Goal: Task Accomplishment & Management: Manage account settings

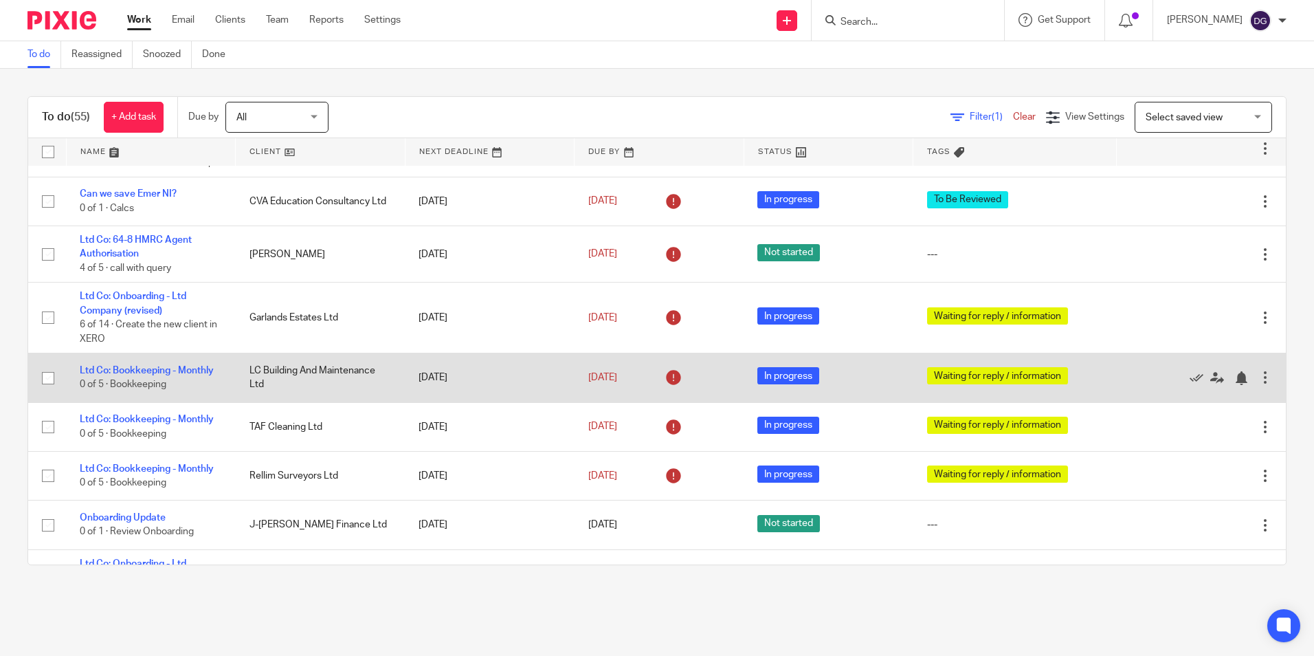
scroll to position [69, 0]
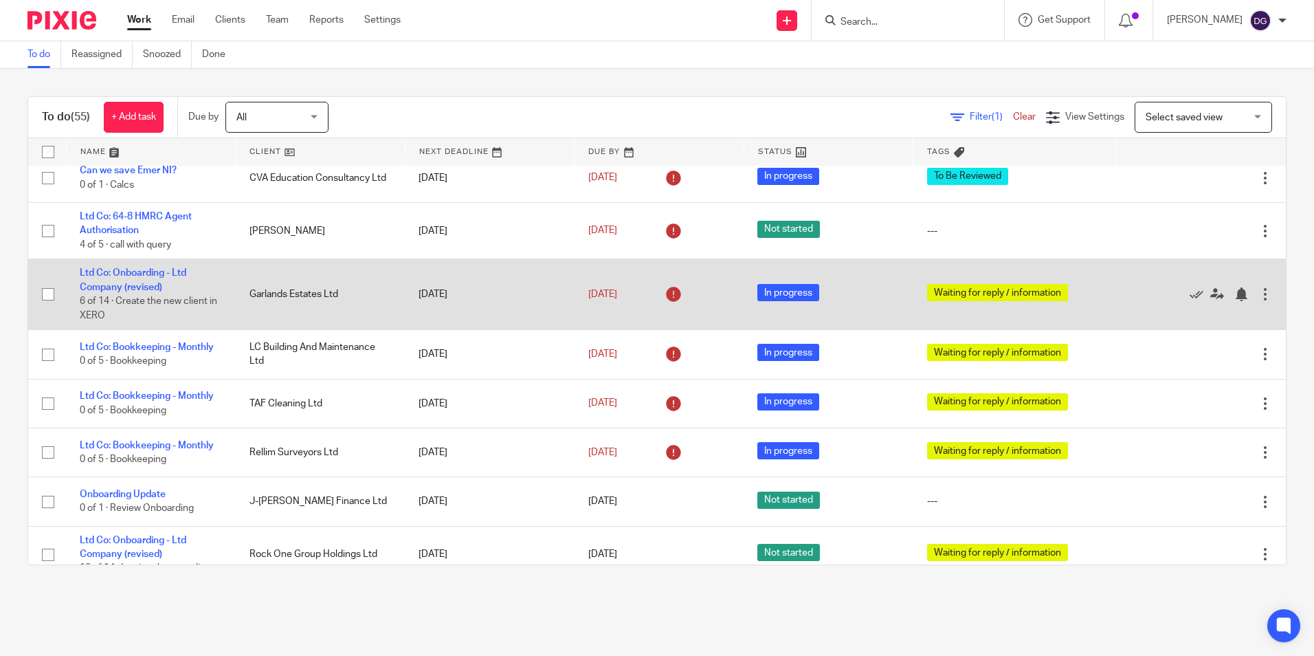
click at [142, 278] on td "Ltd Co: Onboarding - Ltd Company (revised) 6 of 14 · Create the new client in X…" at bounding box center [151, 294] width 170 height 71
click at [142, 287] on link "Ltd Co: Onboarding - Ltd Company (revised)" at bounding box center [133, 279] width 107 height 23
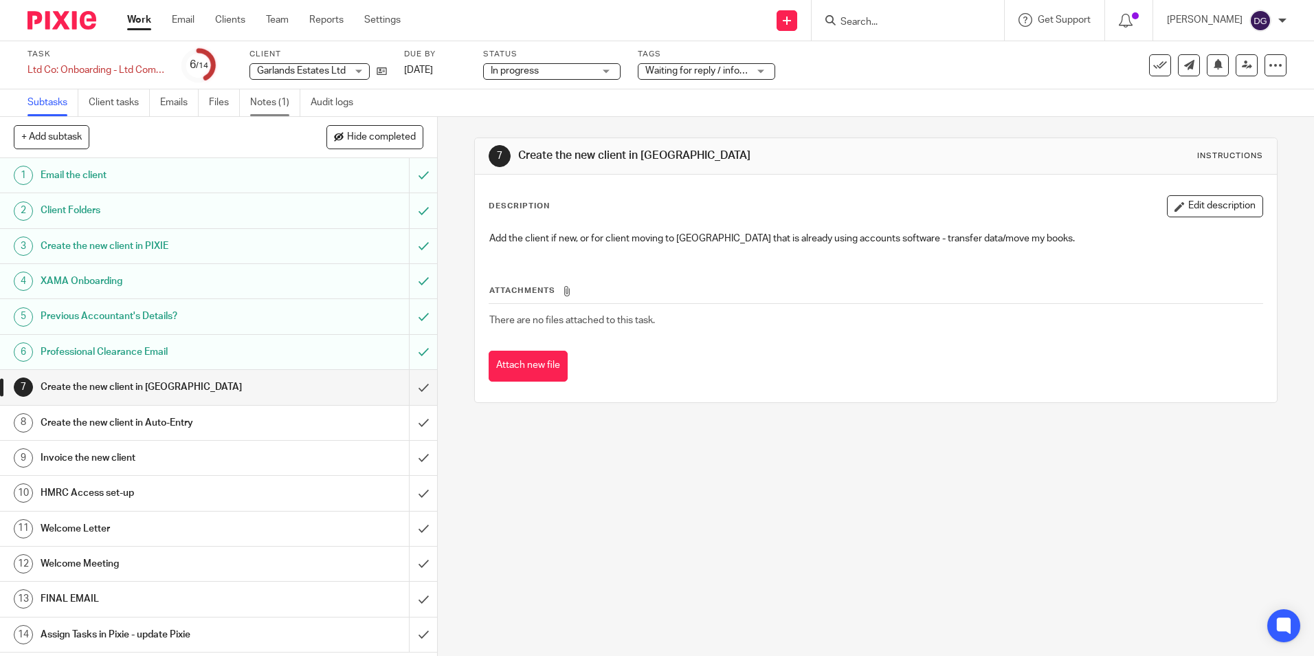
click at [276, 93] on link "Notes (1)" at bounding box center [275, 102] width 50 height 27
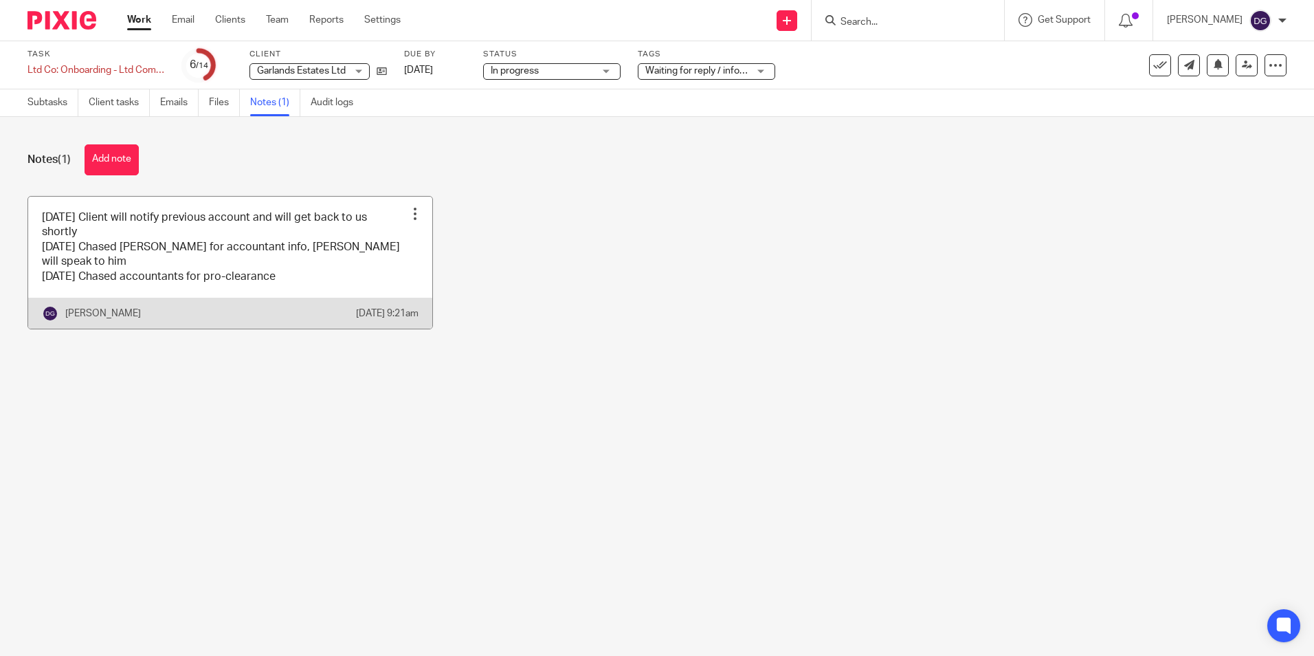
click at [397, 267] on link at bounding box center [230, 263] width 404 height 132
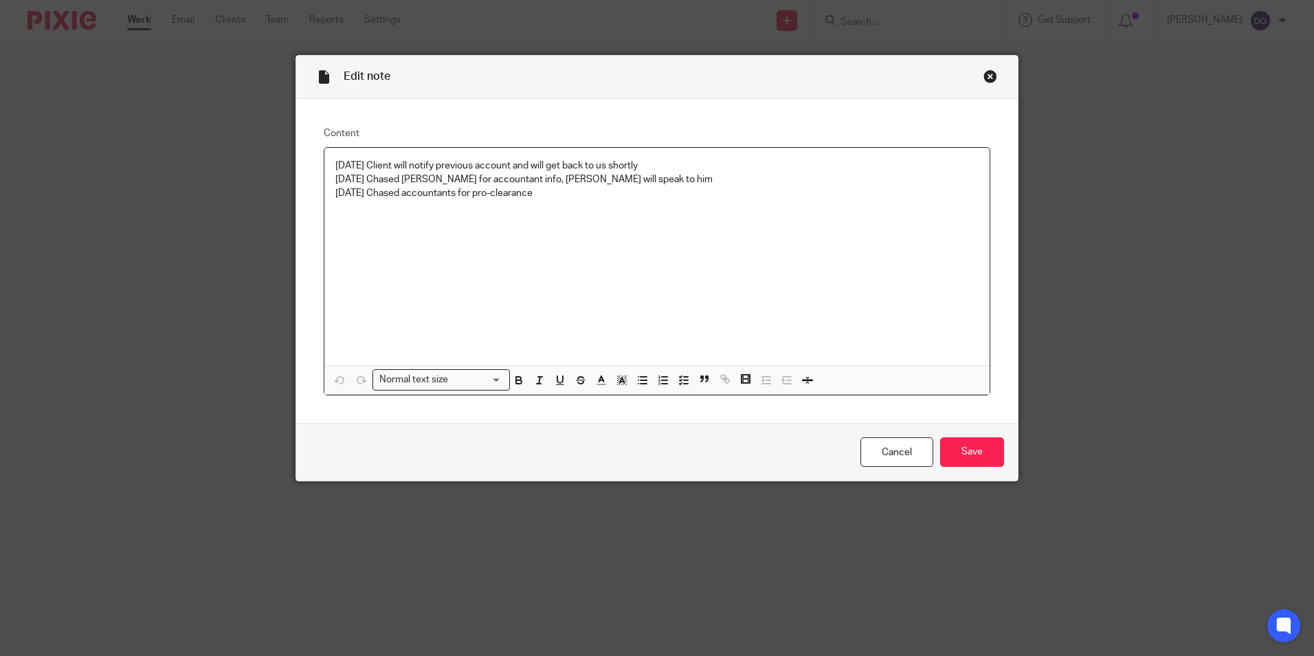
click at [582, 214] on div "2.07.2025 Client will notify previous account and will get back to us shortly 2…" at bounding box center [656, 256] width 665 height 217
click at [487, 212] on p "11/08/25 City edge will sent pro clearence mid week" at bounding box center [656, 208] width 643 height 14
click at [972, 463] on input "Save" at bounding box center [972, 452] width 64 height 30
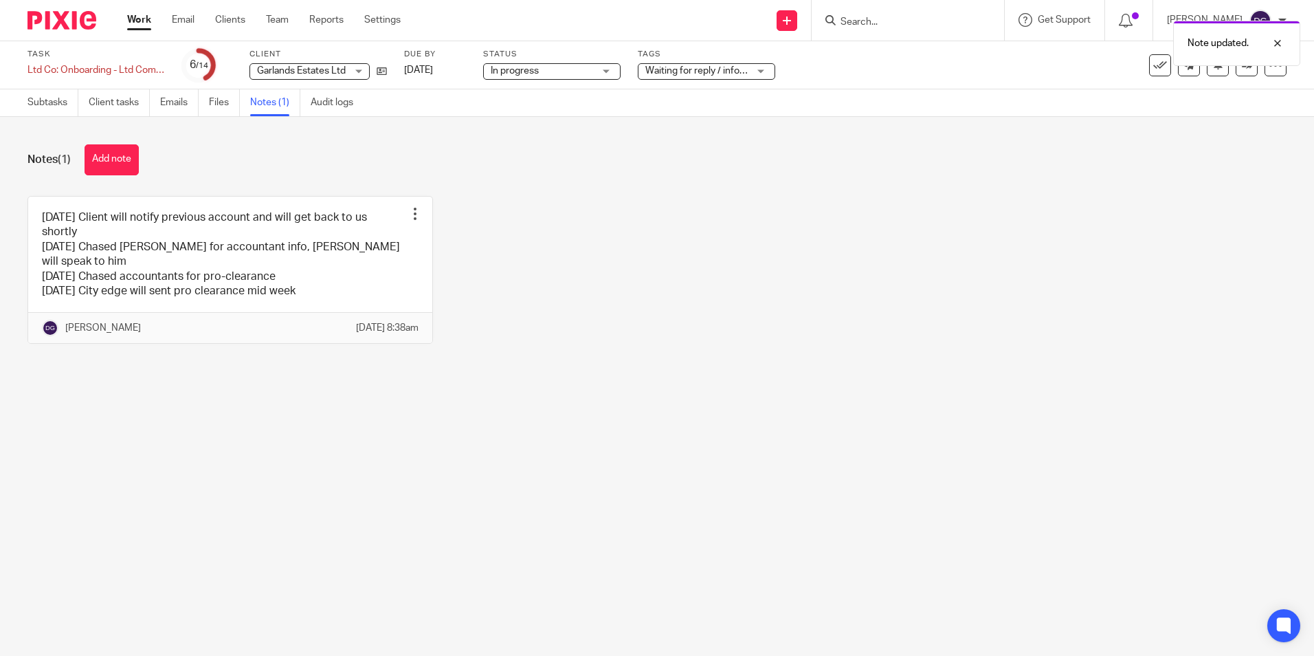
click at [146, 19] on link "Work" at bounding box center [139, 20] width 24 height 14
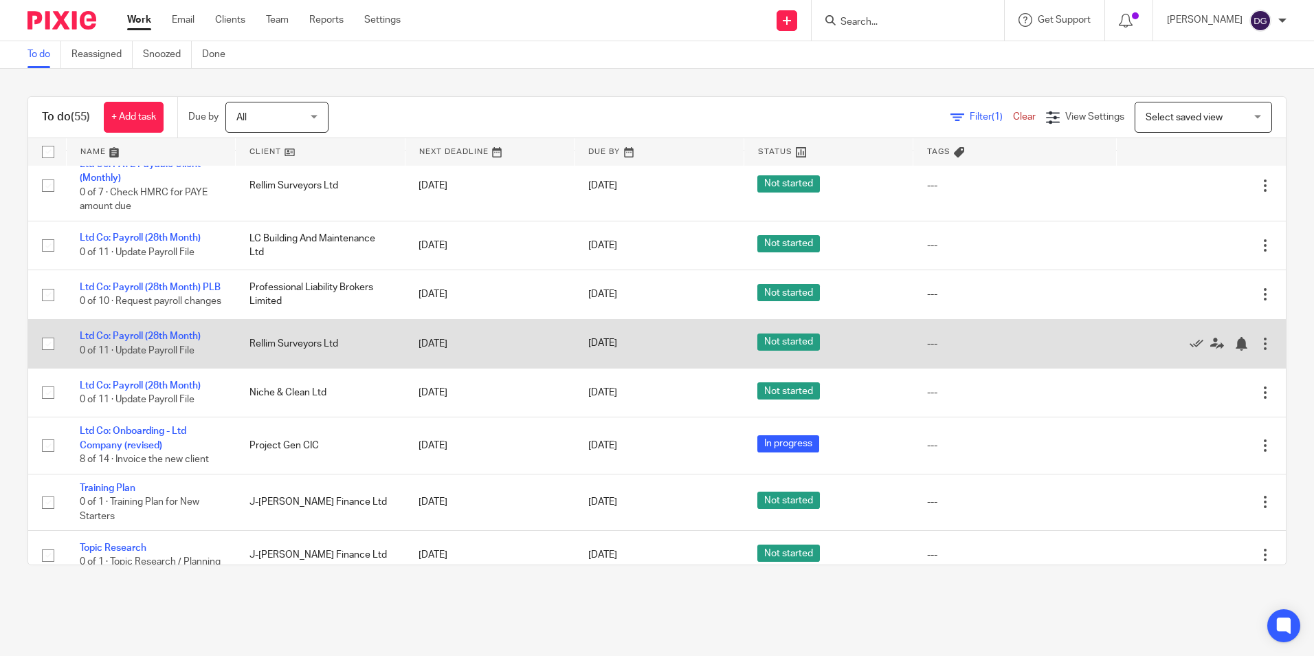
scroll to position [894, 0]
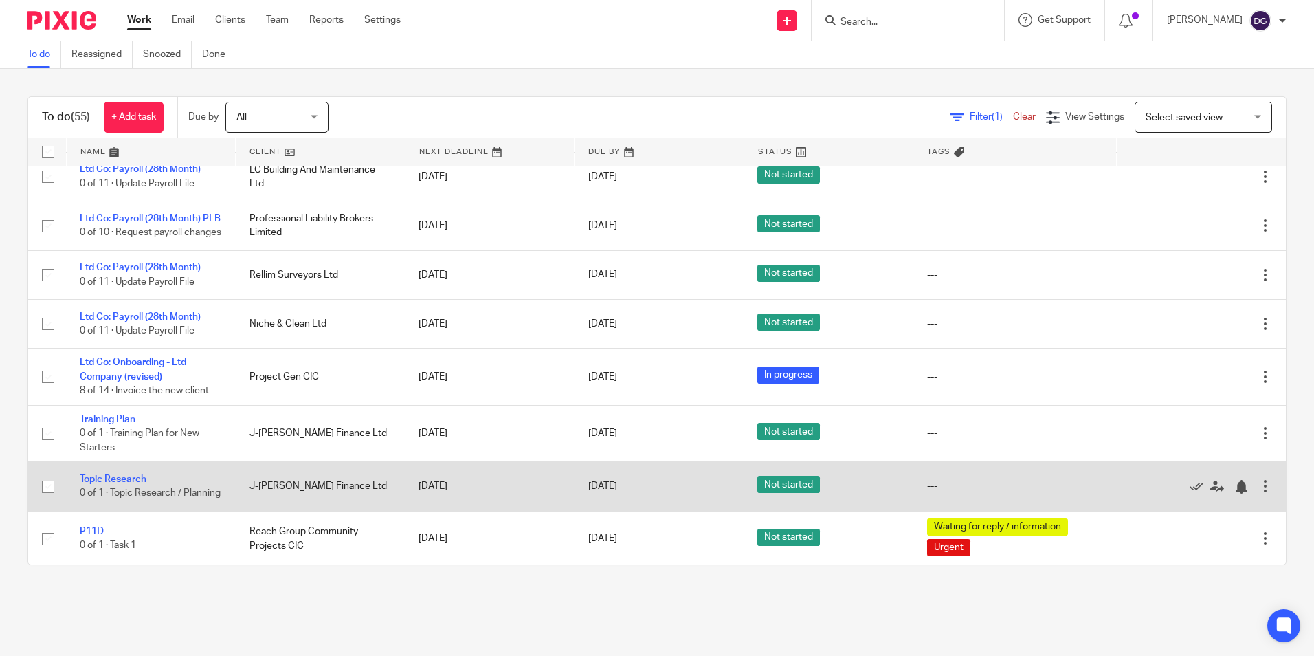
click at [66, 506] on td "Topic Research 0 of 1 · Topic Research / Planning" at bounding box center [151, 486] width 170 height 49
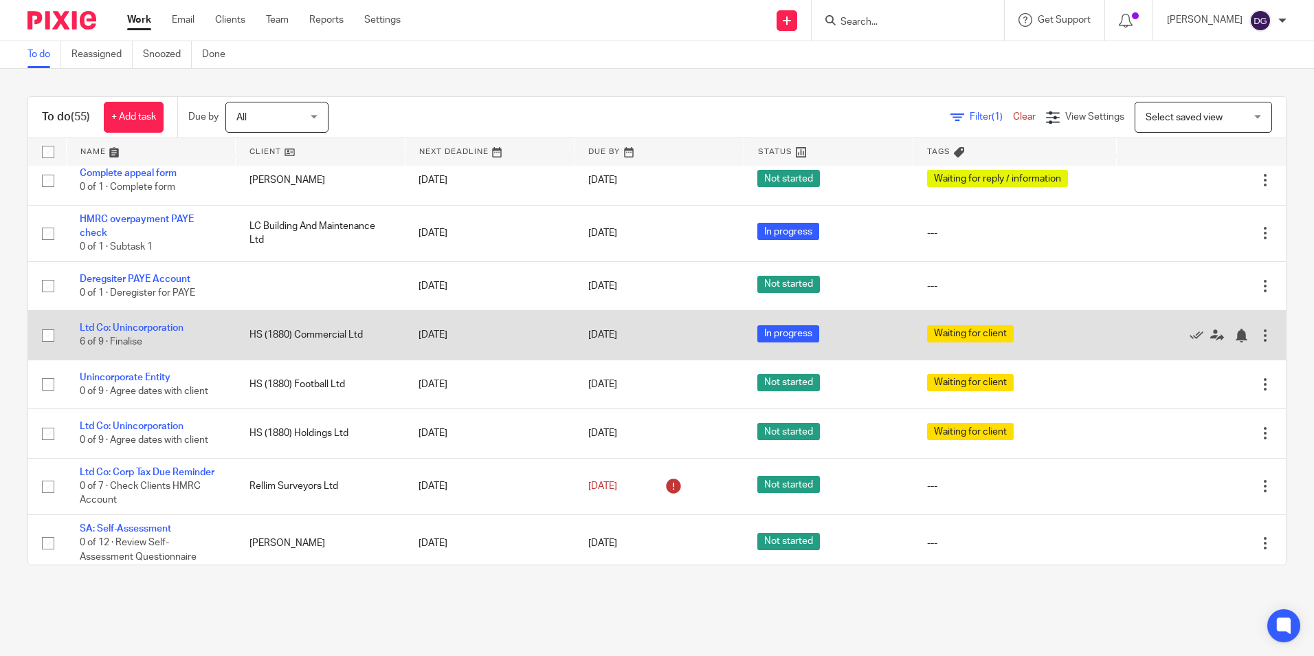
scroll to position [1306, 0]
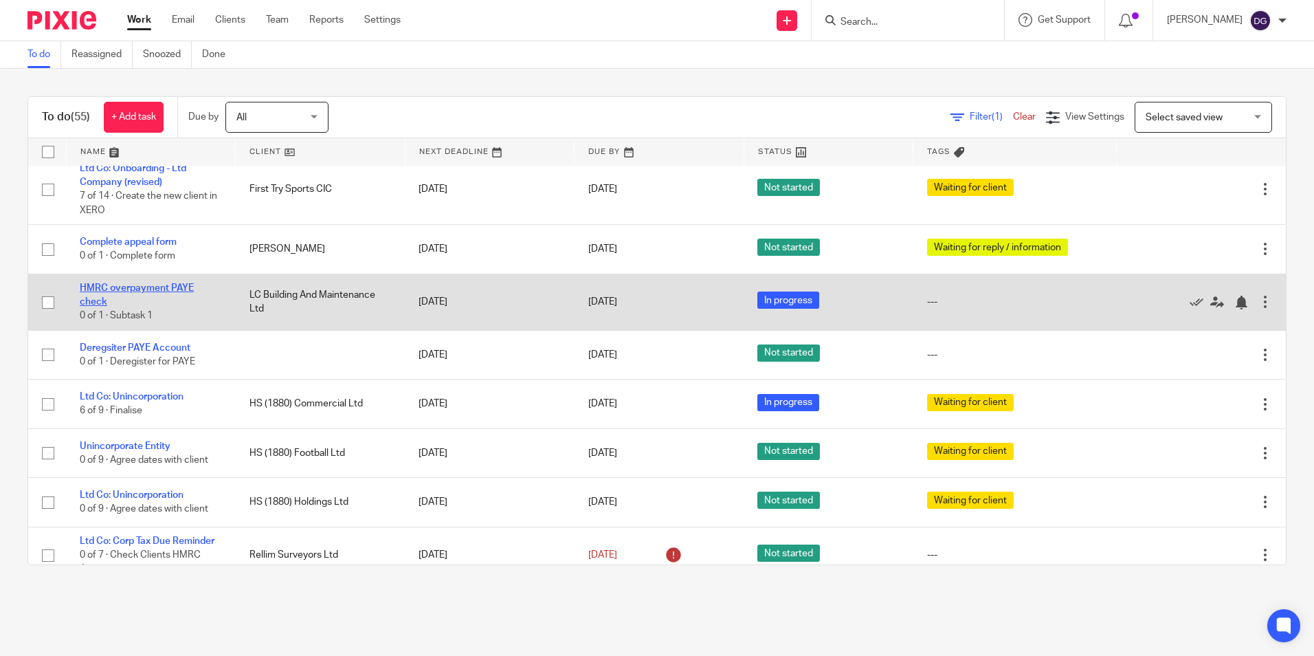
click at [127, 306] on link "HMRC overpayment PAYE check" at bounding box center [137, 294] width 114 height 23
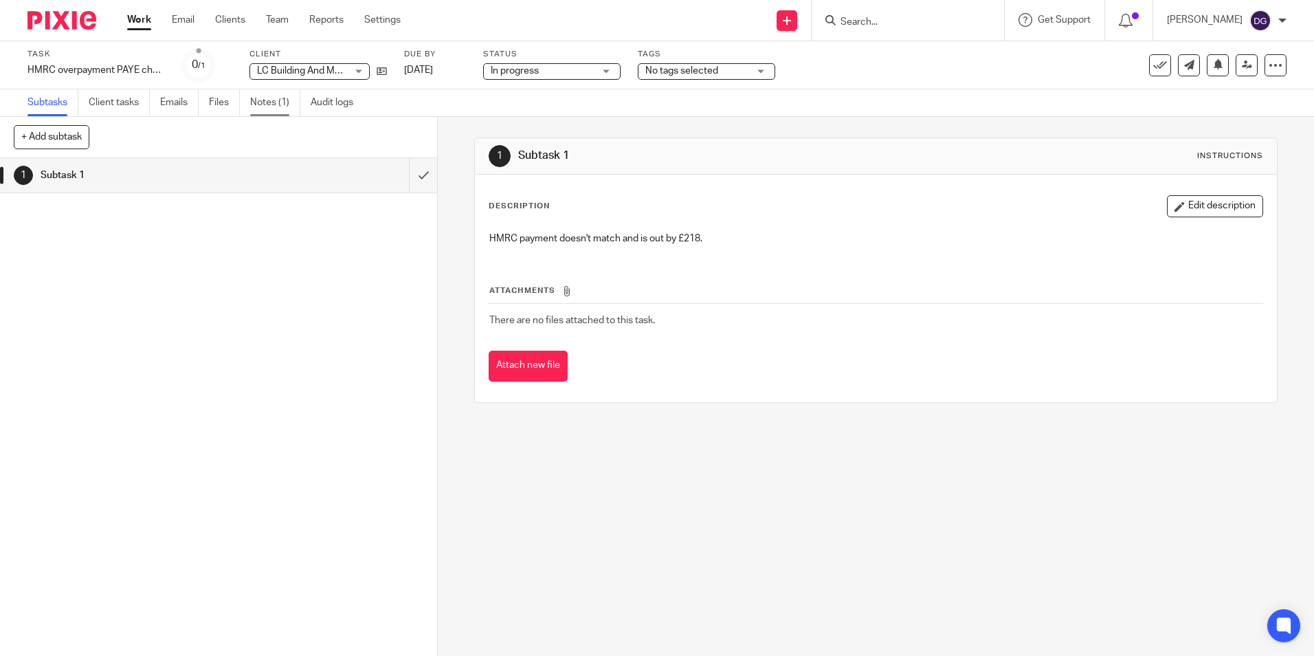
click at [278, 103] on link "Notes (1)" at bounding box center [275, 102] width 50 height 27
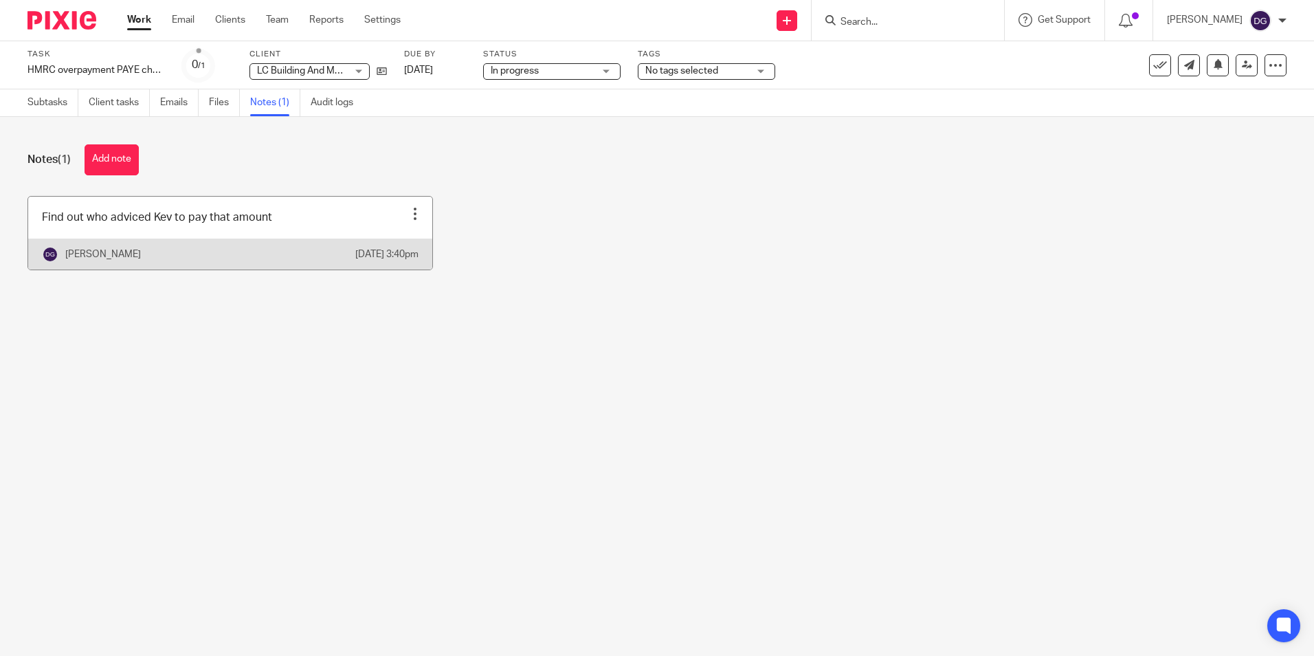
click at [203, 241] on link at bounding box center [230, 233] width 404 height 73
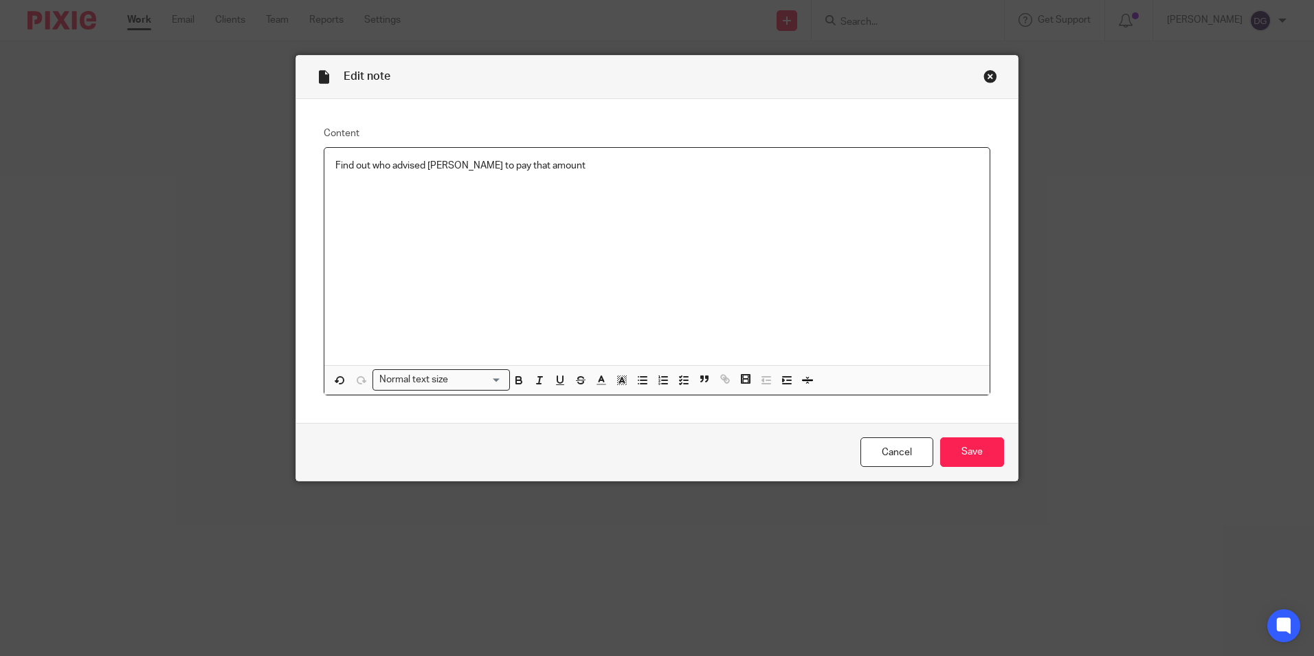
click at [552, 168] on p "Find out who advised [PERSON_NAME] to pay that amount" at bounding box center [656, 166] width 643 height 14
click at [407, 181] on p "I checked and Tarrinn checked HMRC calculations are correct" at bounding box center [656, 180] width 643 height 14
click at [412, 181] on p "I checked and Tarinn checked HMRC calculations are correct" at bounding box center [656, 180] width 643 height 14
click at [626, 170] on p "Find out who advised [PERSON_NAME] to pay that amount" at bounding box center [656, 166] width 643 height 14
click at [964, 454] on input "Save" at bounding box center [972, 452] width 64 height 30
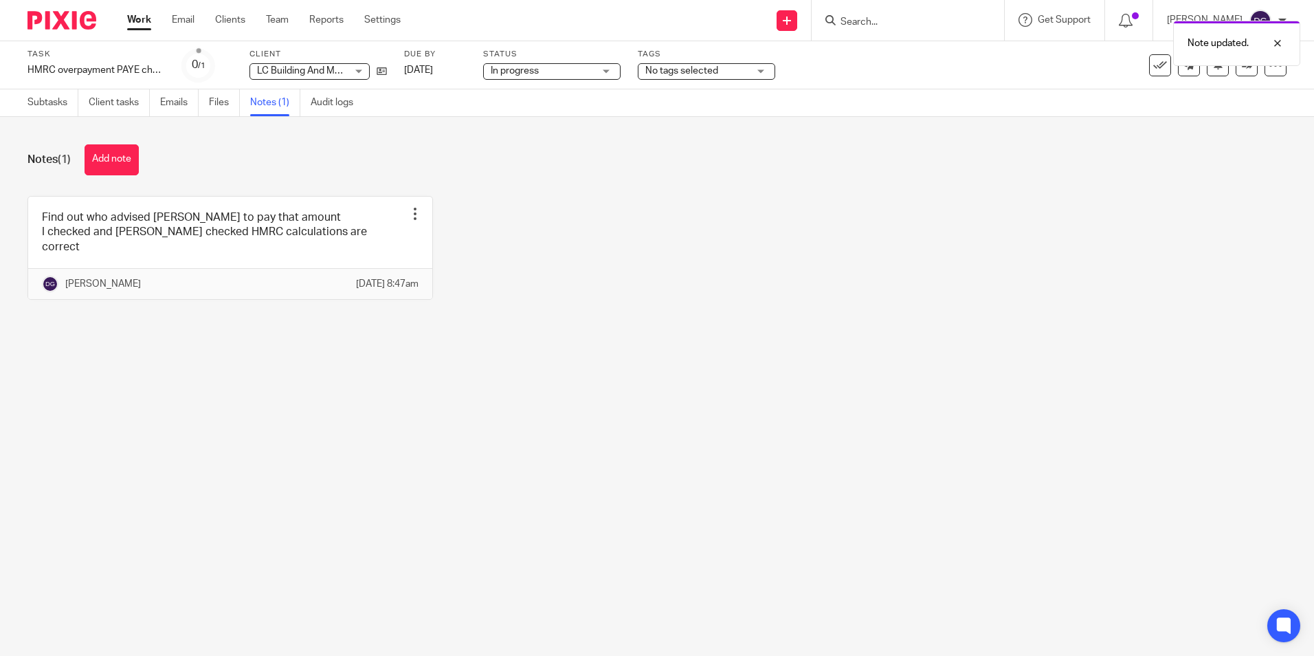
click at [135, 17] on link "Work" at bounding box center [139, 20] width 24 height 14
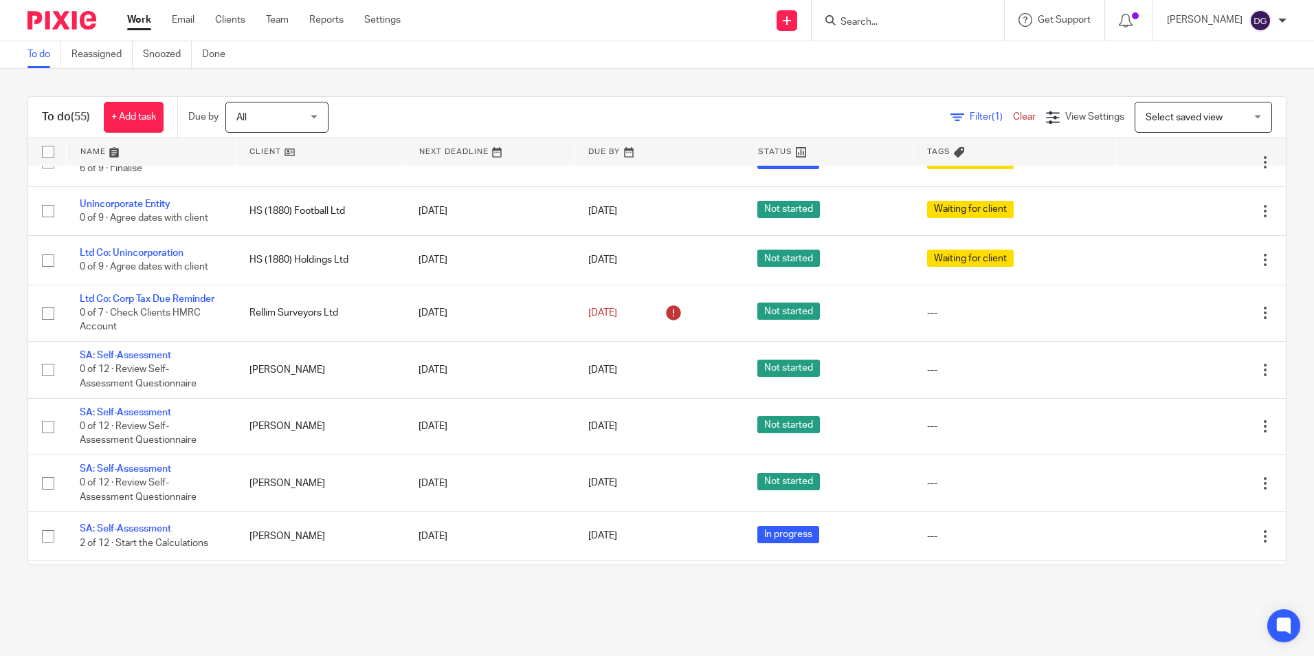
scroll to position [1273, 0]
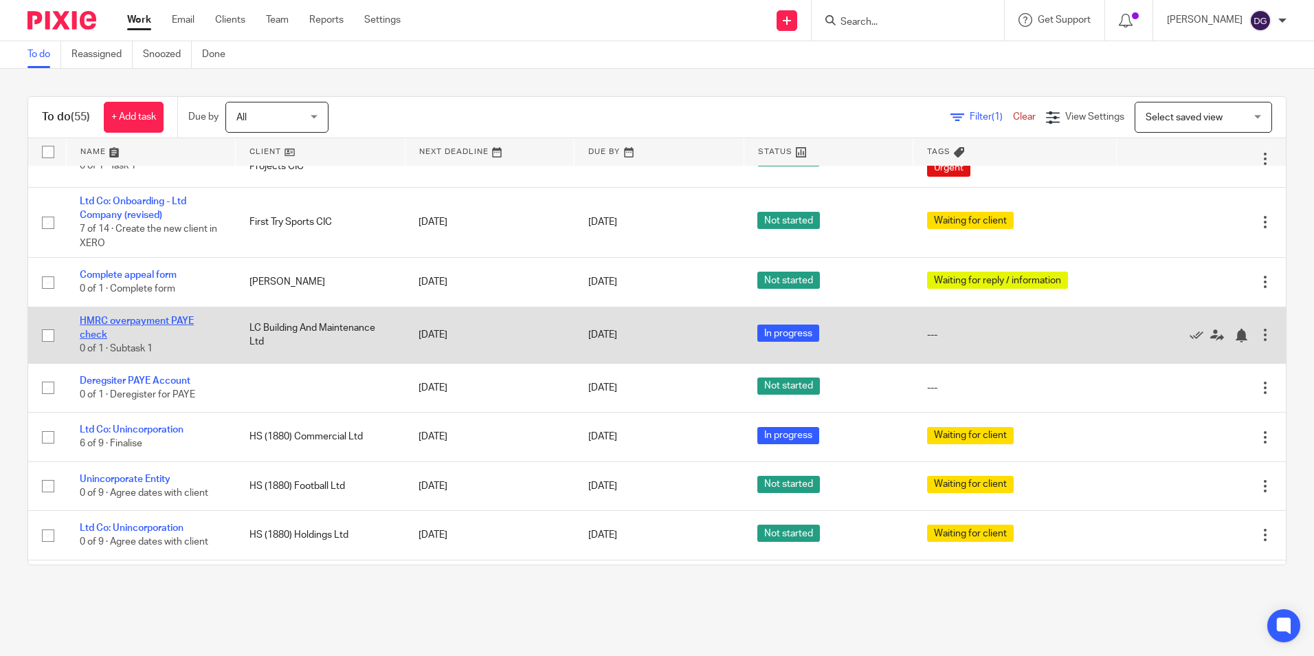
click at [133, 339] on link "HMRC overpayment PAYE check" at bounding box center [137, 327] width 114 height 23
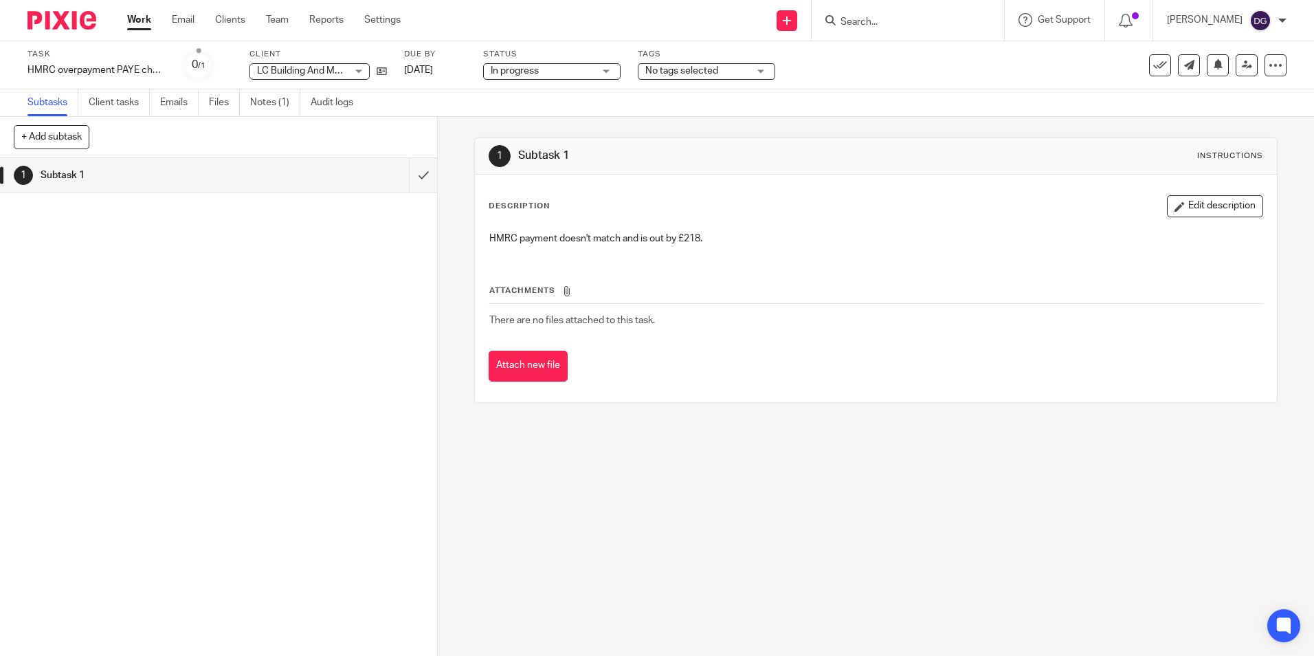
drag, startPoint x: 800, startPoint y: 245, endPoint x: 705, endPoint y: 205, distance: 103.8
click at [705, 205] on div "Description Edit description HMRC payment doesn't match and is out by £218." at bounding box center [876, 225] width 774 height 61
click at [908, 255] on div "HMRC payment doesn't match and is out by £218." at bounding box center [876, 240] width 786 height 31
click at [286, 98] on link "Notes (1)" at bounding box center [275, 102] width 50 height 27
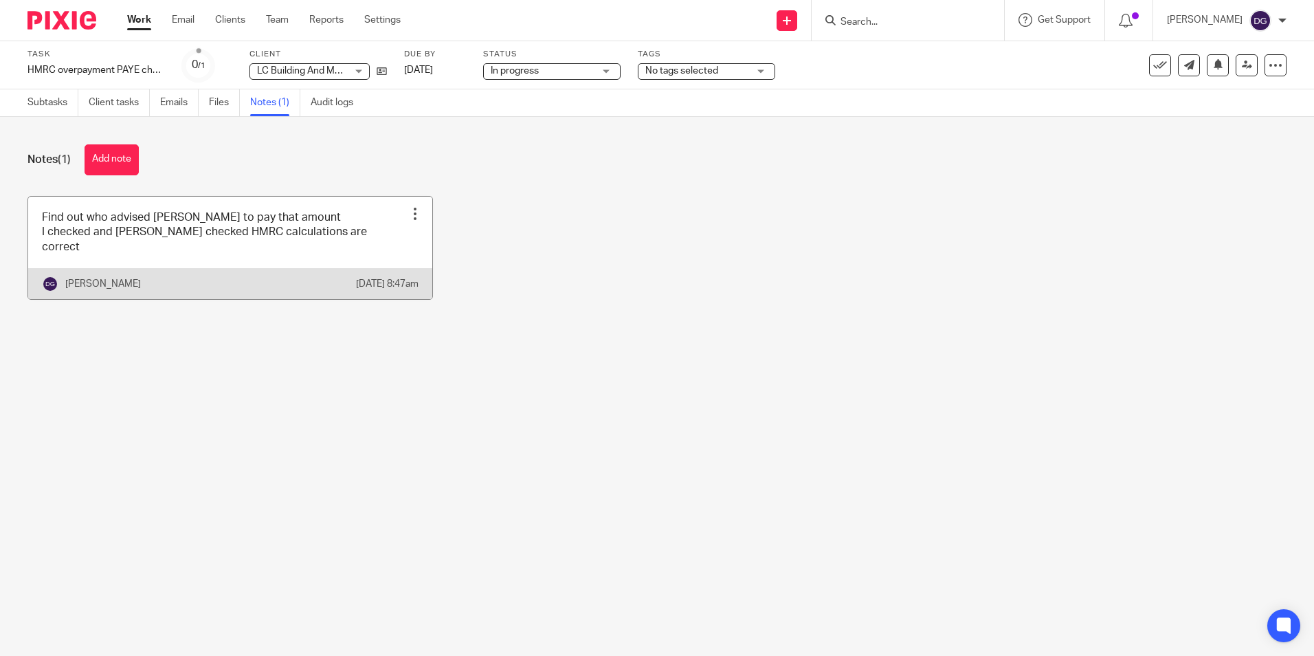
drag, startPoint x: 367, startPoint y: 240, endPoint x: 362, endPoint y: 258, distance: 19.2
click at [368, 240] on link at bounding box center [230, 248] width 404 height 102
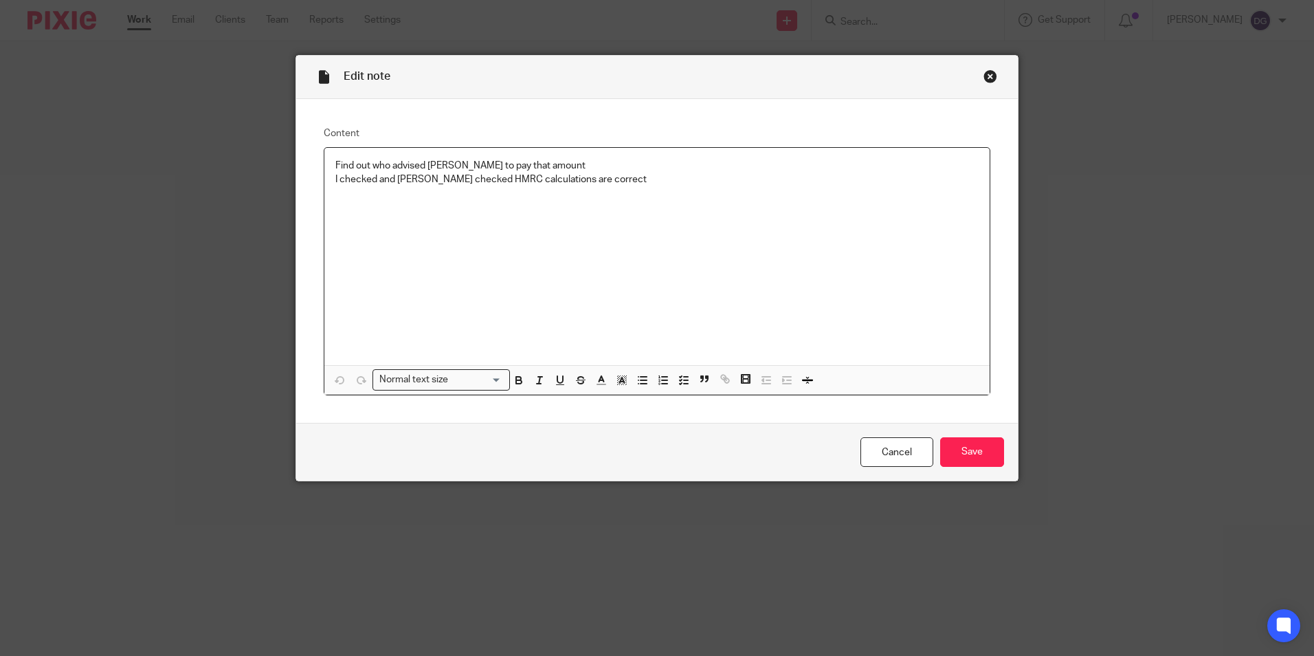
click at [672, 186] on p "I checked and Tarin checked HMRC calculations are correct" at bounding box center [656, 180] width 643 height 14
click at [960, 432] on div "Cancel Save" at bounding box center [657, 452] width 722 height 58
click at [977, 435] on div "Cancel Save" at bounding box center [657, 452] width 722 height 58
drag, startPoint x: 954, startPoint y: 489, endPoint x: 960, endPoint y: 477, distance: 12.9
click at [954, 489] on div "Edit note Content Find out who advised Kev to pay that amount I checked and Tar…" at bounding box center [657, 328] width 1314 height 656
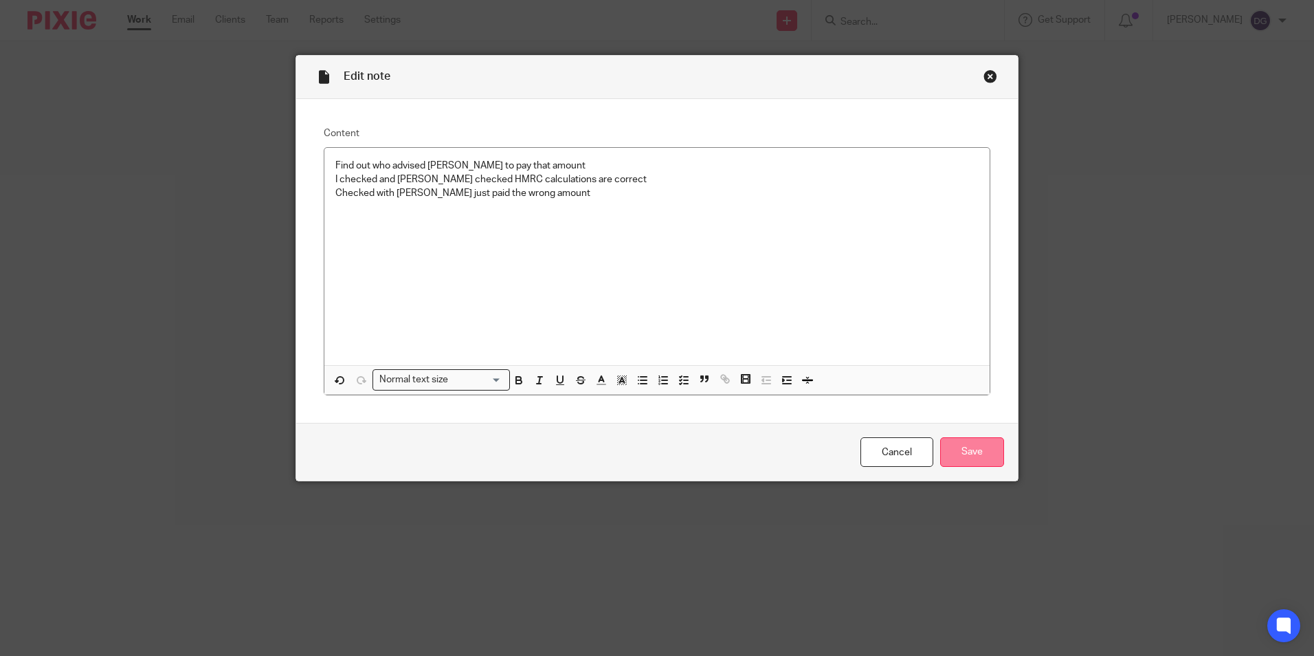
click at [975, 461] on input "Save" at bounding box center [972, 452] width 64 height 30
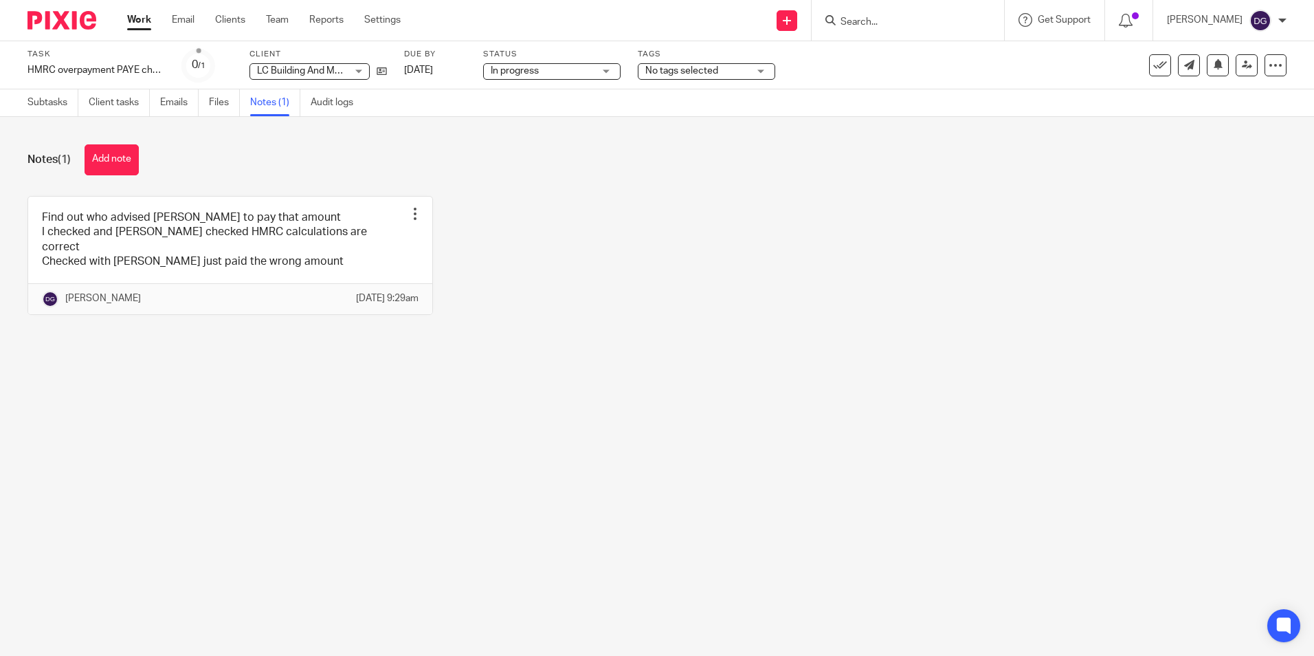
click at [140, 19] on link "Work" at bounding box center [139, 20] width 24 height 14
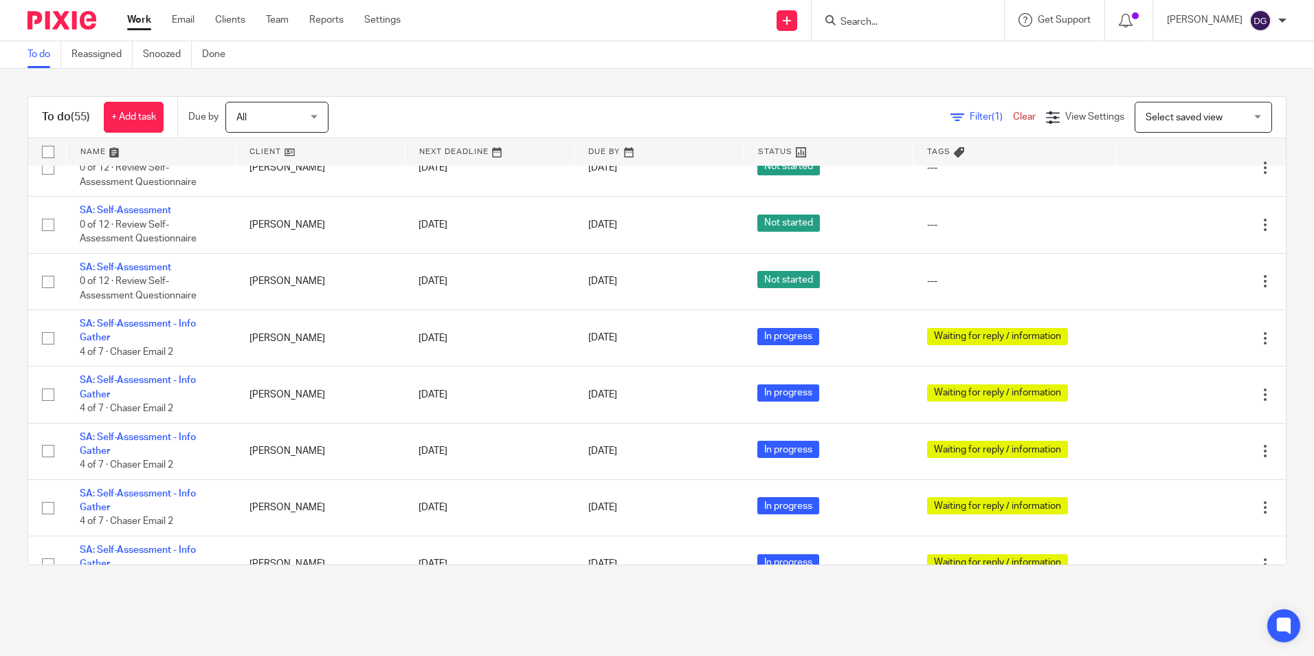
scroll to position [2235, 0]
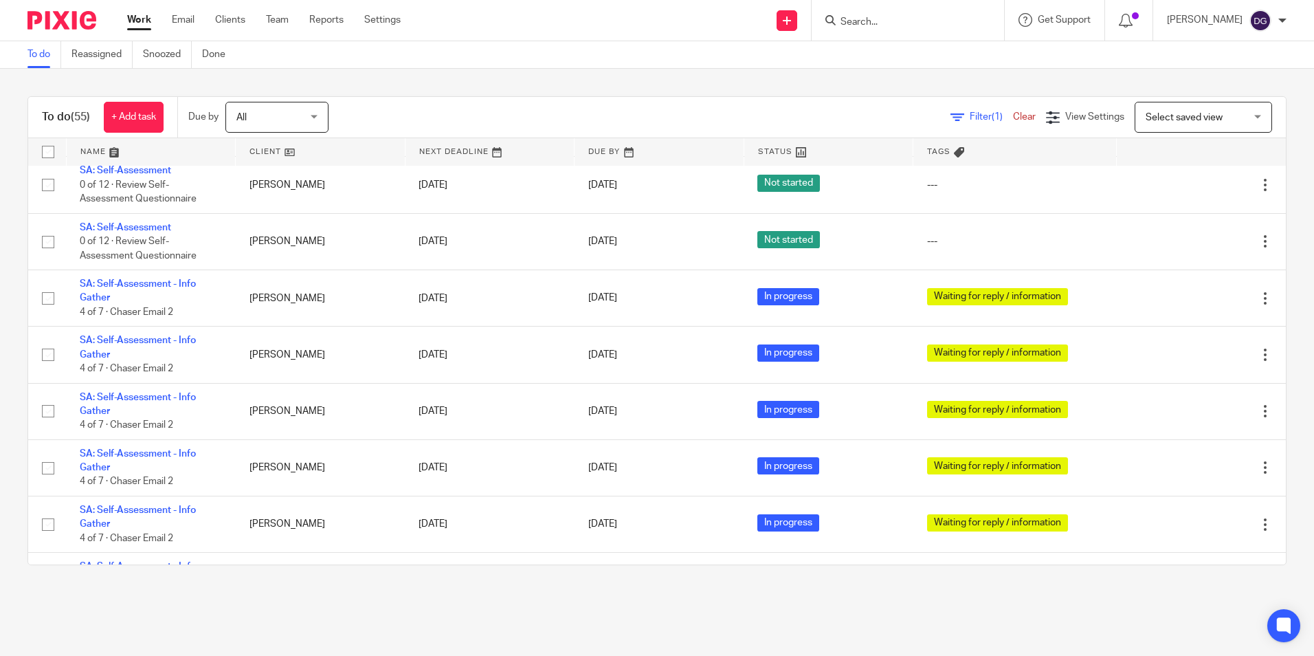
click at [874, 26] on input "Search" at bounding box center [901, 22] width 124 height 12
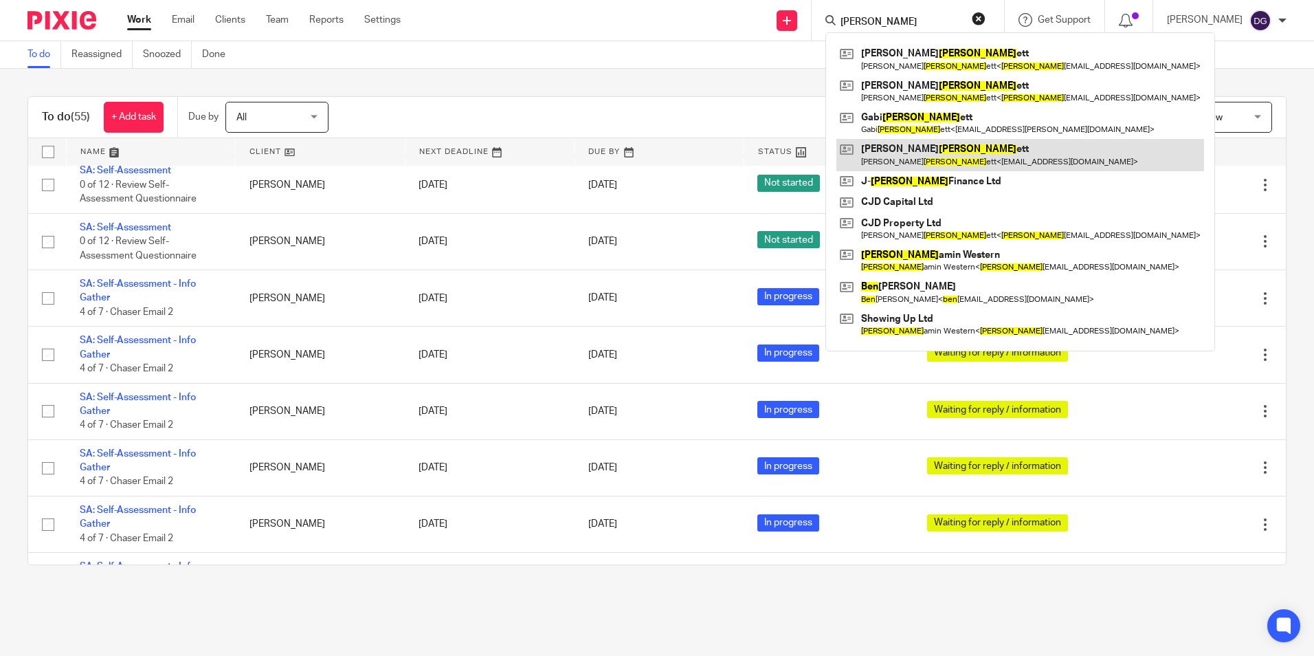
type input "benn"
click at [1010, 159] on link at bounding box center [1021, 155] width 368 height 32
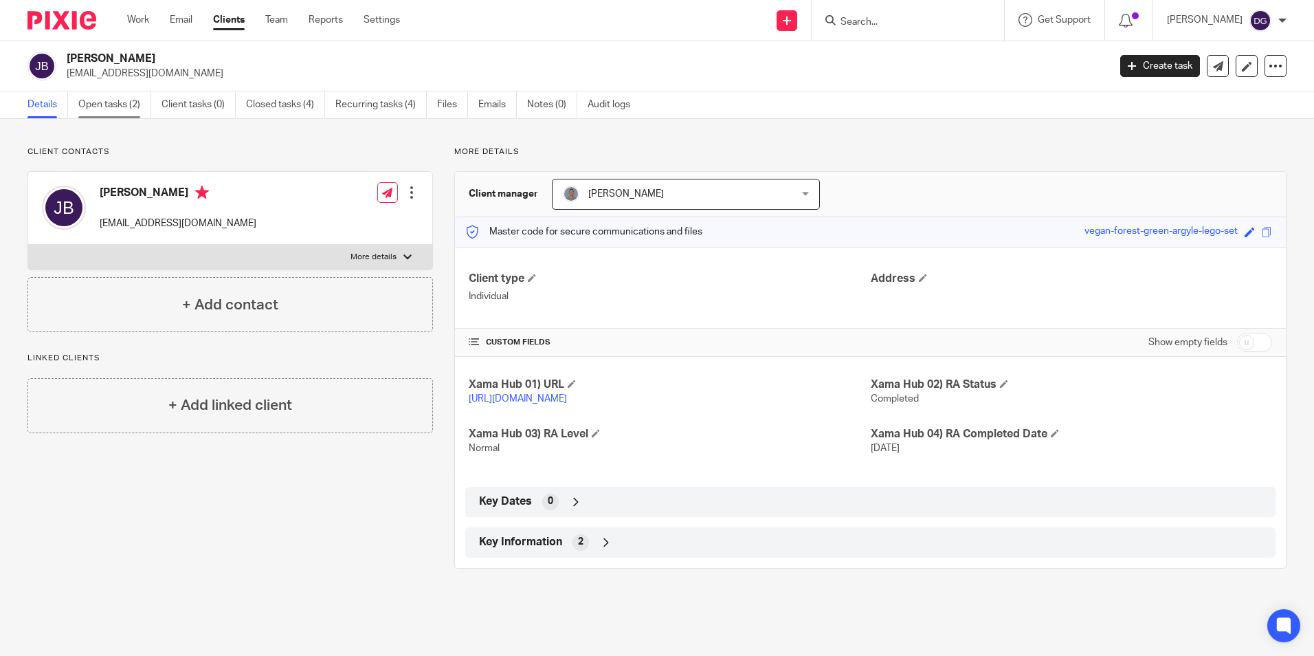
click at [120, 107] on link "Open tasks (2)" at bounding box center [114, 104] width 73 height 27
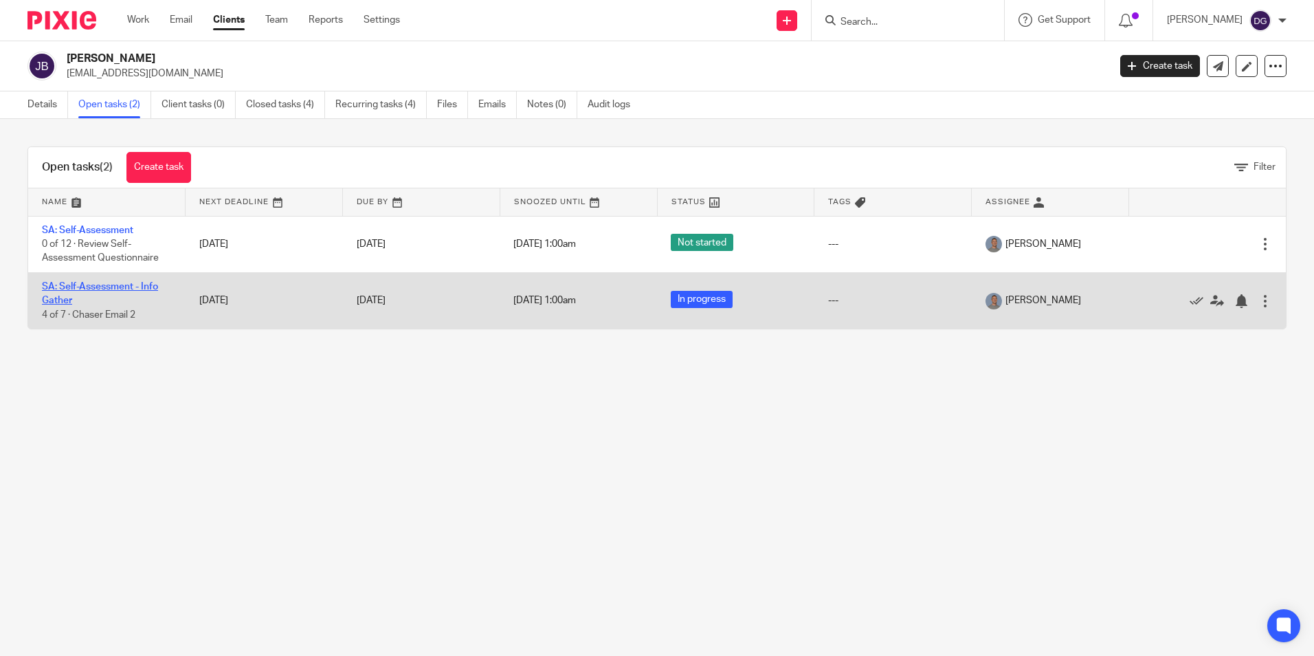
click at [80, 290] on link "SA: Self-Assessment - Info Gather" at bounding box center [100, 293] width 116 height 23
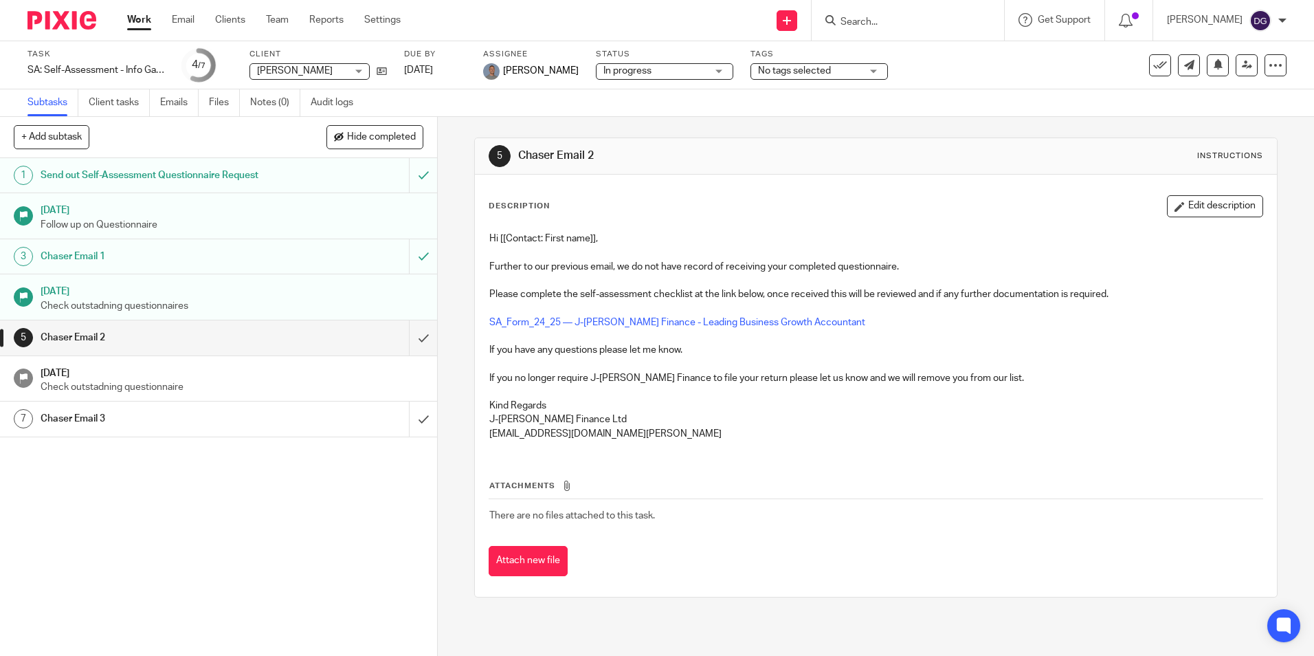
click at [141, 12] on div "Work Email Clients Team Reports Settings Work Email Clients Team Reports Settin…" at bounding box center [267, 20] width 308 height 41
click at [141, 19] on link "Work" at bounding box center [139, 20] width 24 height 14
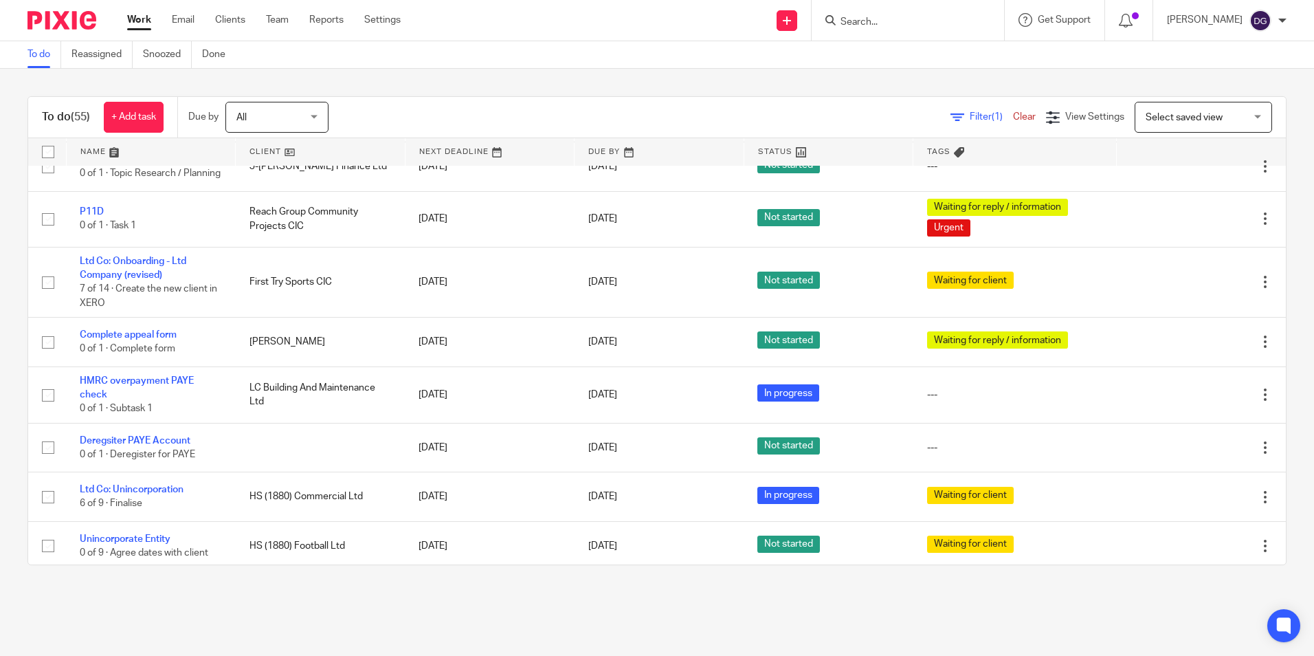
scroll to position [1237, 0]
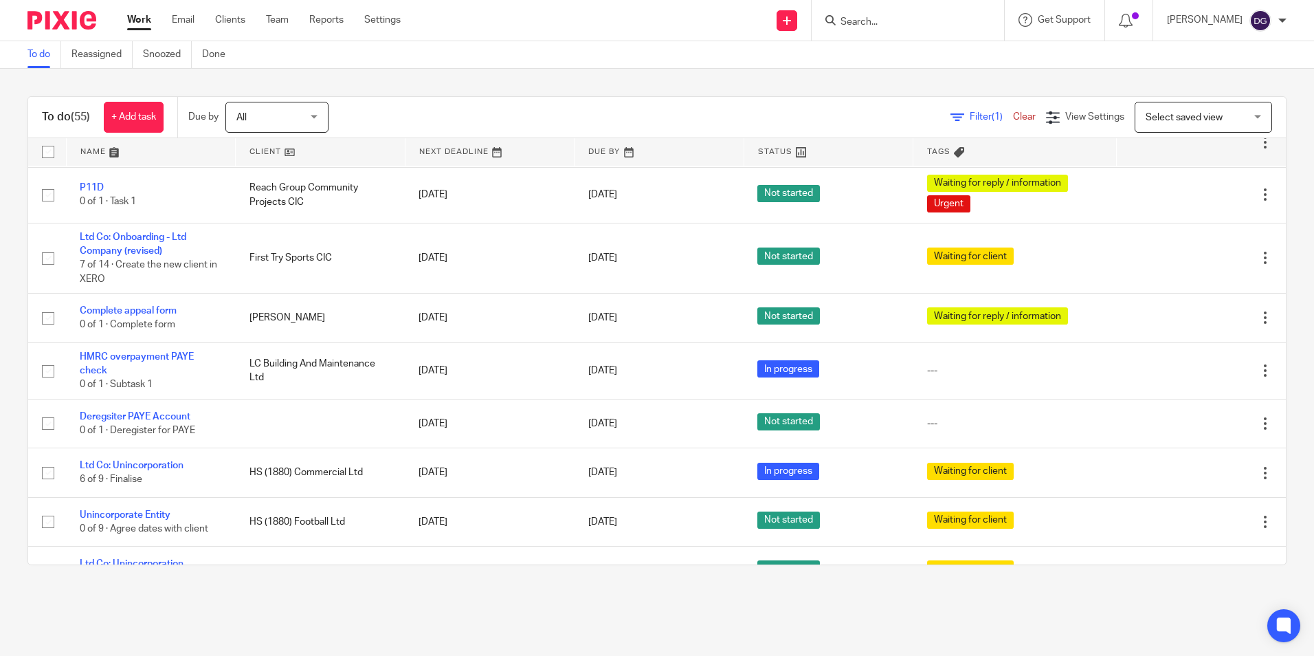
click at [276, 80] on div "To do (55) + Add task Due by All All [DATE] [DATE] This week Next week This mon…" at bounding box center [657, 331] width 1314 height 524
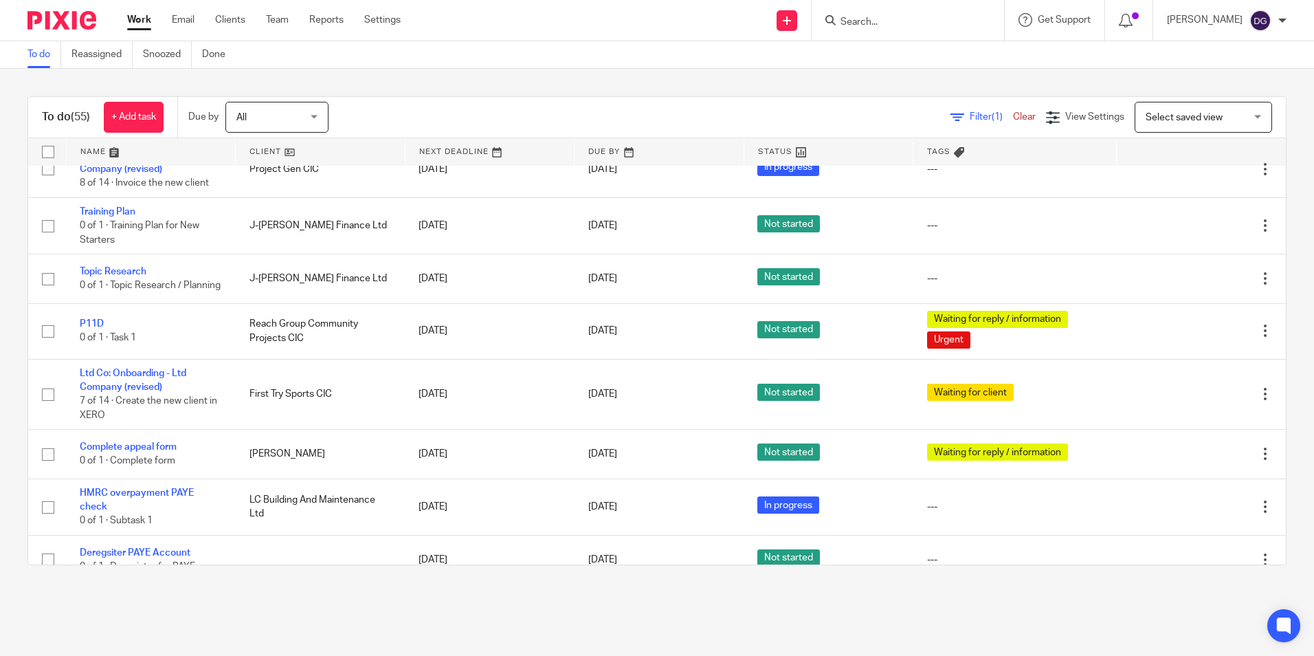
scroll to position [1100, 0]
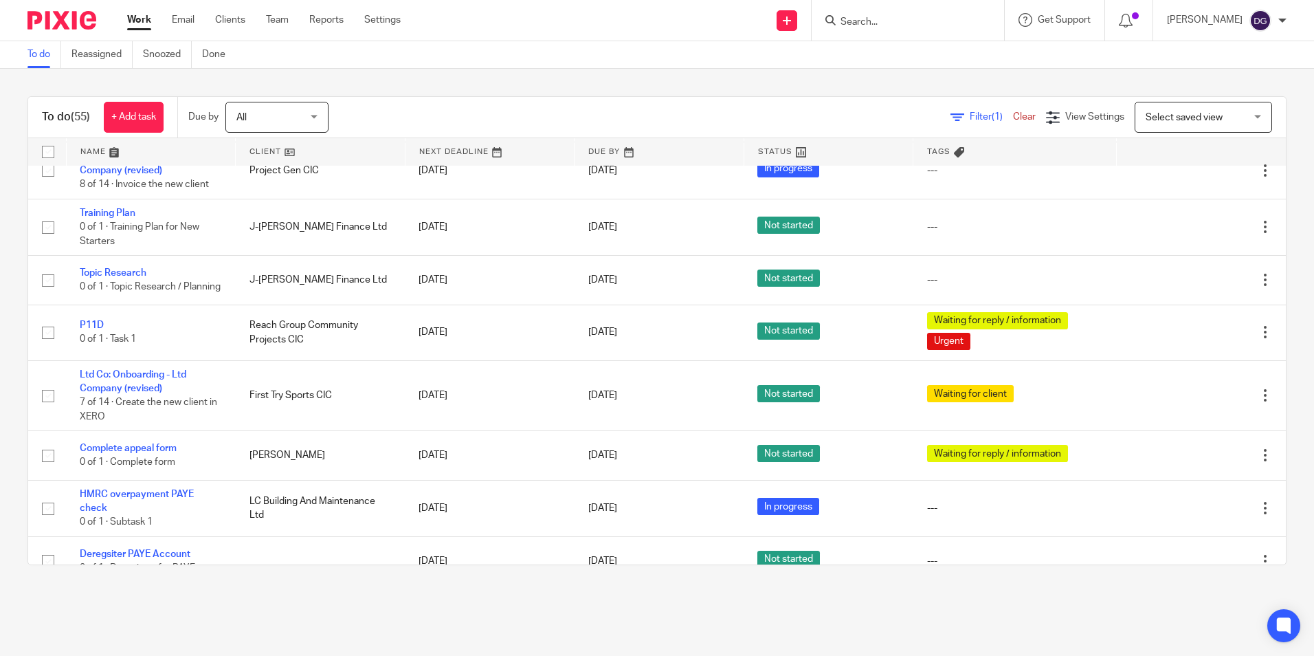
click at [991, 75] on div "To do (55) + Add task Due by All All [DATE] [DATE] This week Next week This mon…" at bounding box center [657, 331] width 1314 height 524
click at [645, 97] on div "To do (55) + Add task Due by All All [DATE] [DATE] This week Next week This mon…" at bounding box center [657, 117] width 1258 height 41
click at [774, 85] on div "To do (55) + Add task Due by All All [DATE] [DATE] This week Next week This mon…" at bounding box center [657, 331] width 1314 height 524
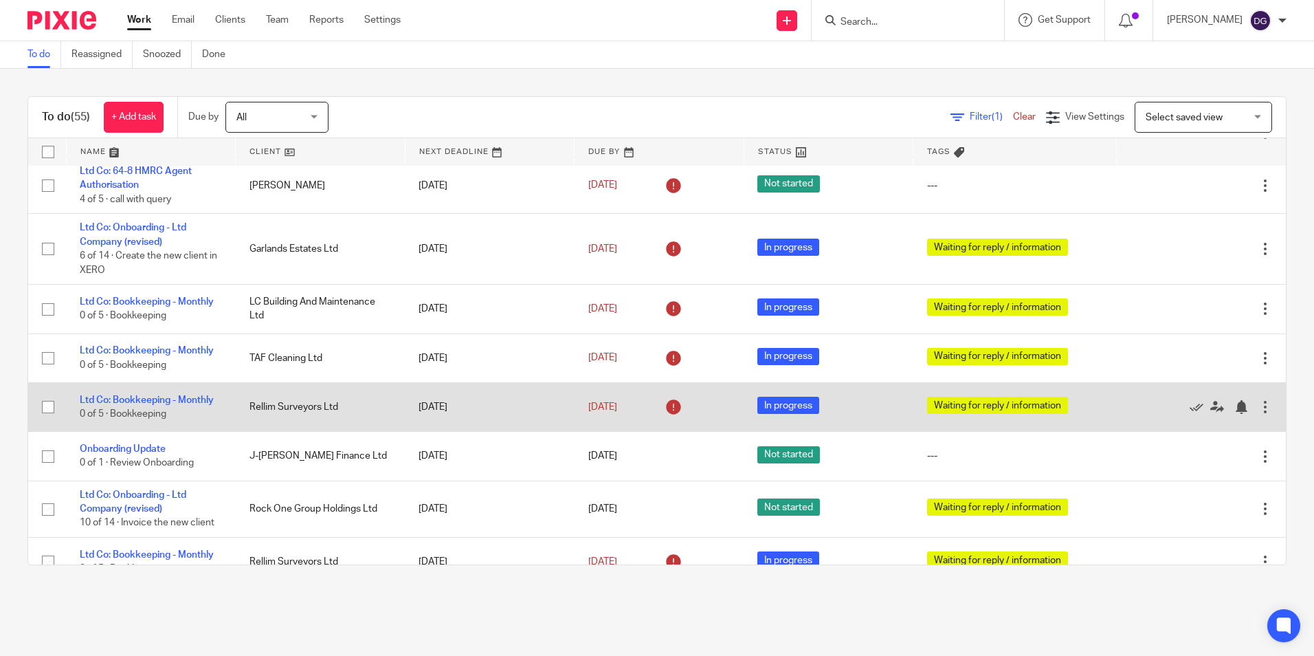
scroll to position [0, 0]
